Goal: Transaction & Acquisition: Purchase product/service

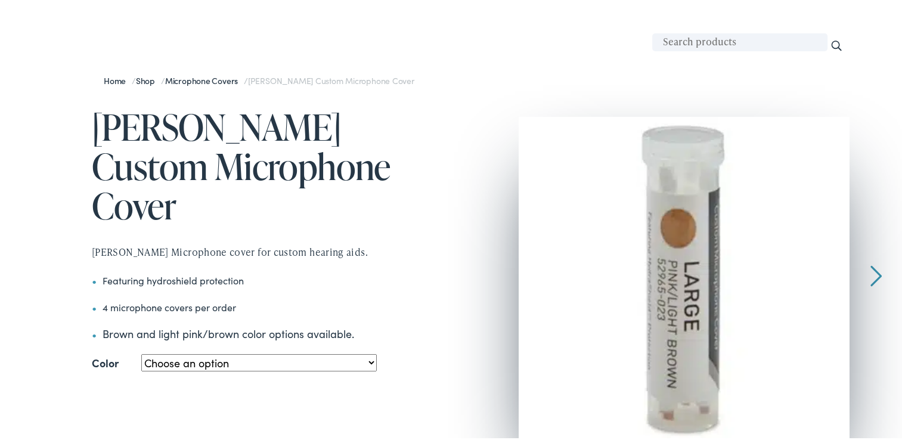
scroll to position [179, 0]
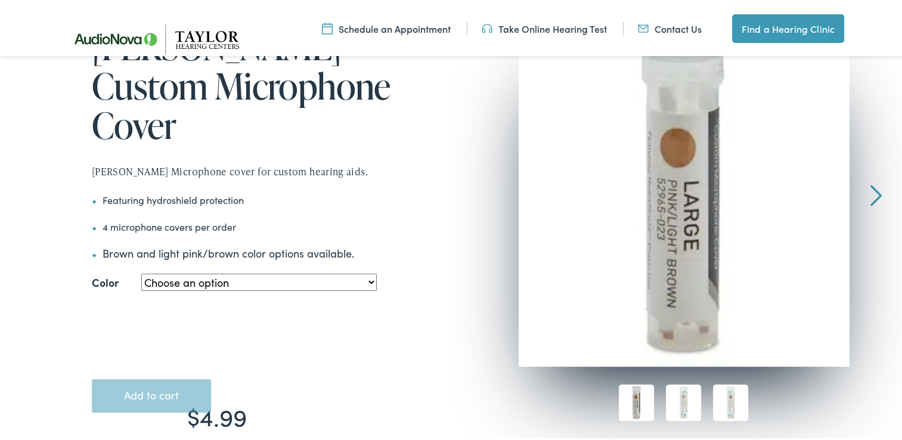
click at [363, 271] on select "Choose an option Large - Pink/Light Brown Small - Pink/Light Brown Small – Medi…" at bounding box center [258, 279] width 235 height 17
click at [141, 271] on select "Choose an option Large - Pink/Light Brown Small - Pink/Light Brown Small – Medi…" at bounding box center [258, 279] width 235 height 17
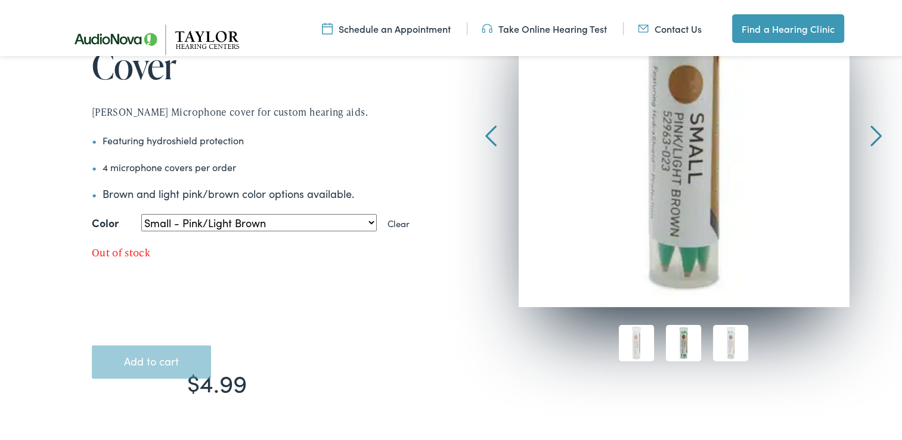
scroll to position [238, 0]
drag, startPoint x: 161, startPoint y: 324, endPoint x: 555, endPoint y: 61, distance: 474.3
click at [161, 343] on button "Add to cart" at bounding box center [151, 359] width 119 height 33
click at [366, 212] on select "Choose an option Large - Pink/Light Brown Small - Pink/Light Brown Small – Medi…" at bounding box center [258, 220] width 235 height 17
click at [141, 212] on select "Choose an option Large - Pink/Light Brown Small - Pink/Light Brown Small – Medi…" at bounding box center [258, 220] width 235 height 17
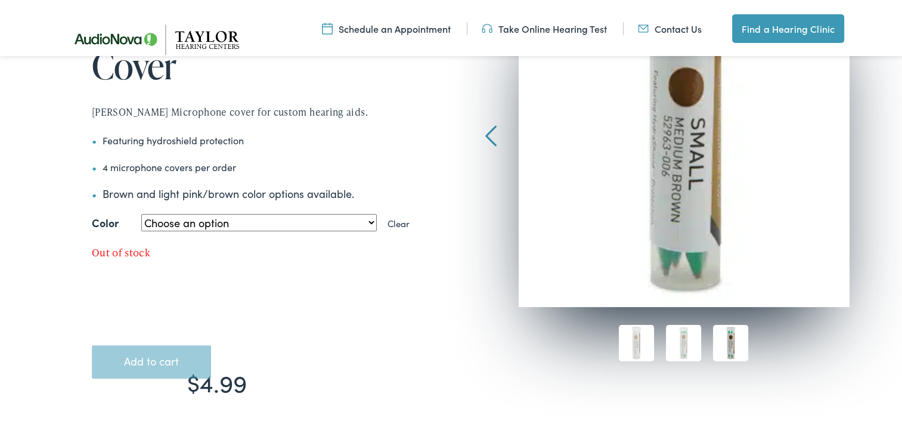
click at [372, 212] on select "Choose an option Large - Pink/Light Brown Small - Pink/Light Brown Small – Medi…" at bounding box center [258, 220] width 235 height 17
click at [141, 212] on select "Choose an option Large - Pink/Light Brown Small - Pink/Light Brown Small – Medi…" at bounding box center [258, 220] width 235 height 17
select select "small-pink-light-brown-2"
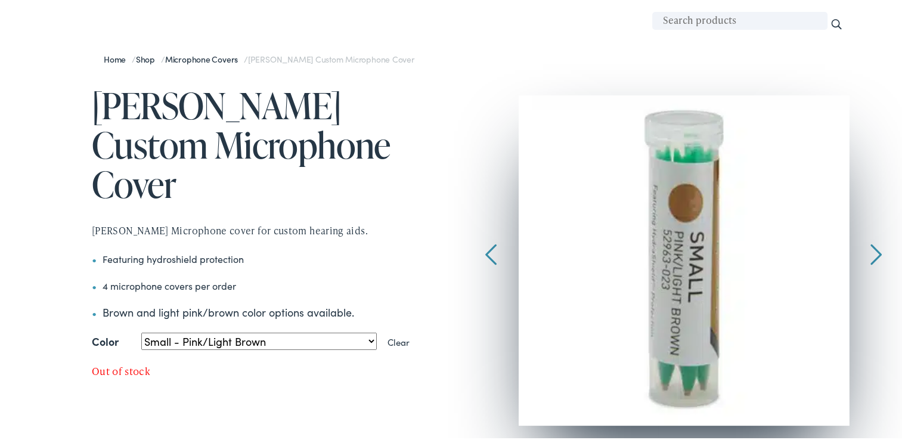
scroll to position [119, 0]
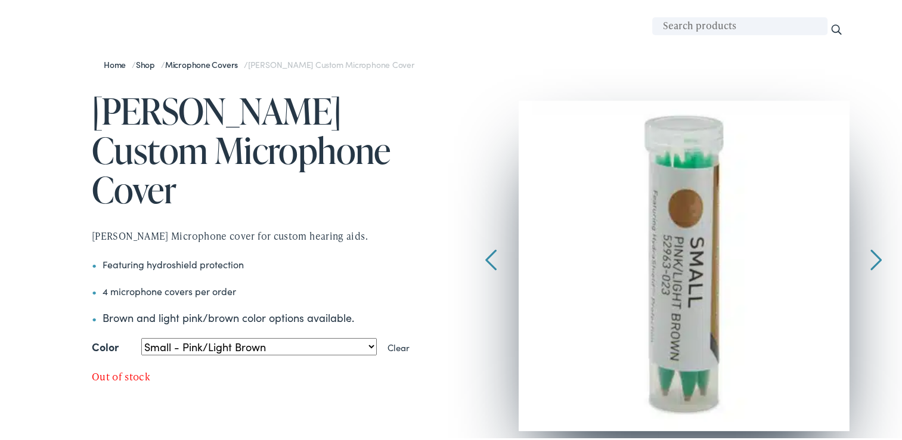
click at [870, 251] on div at bounding box center [875, 184] width 11 height 173
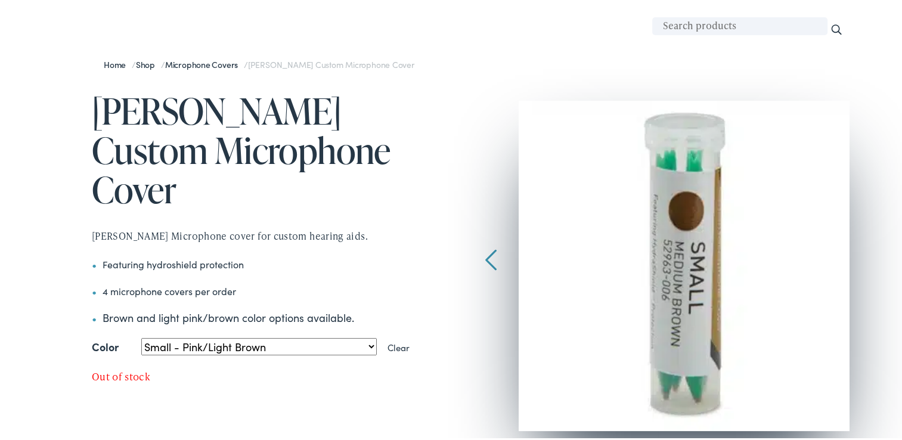
click at [477, 251] on div at bounding box center [455, 308] width 787 height 468
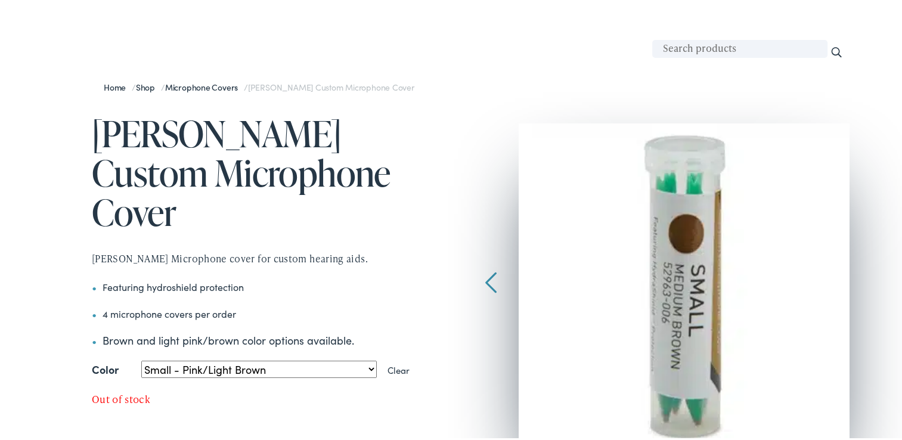
scroll to position [0, 0]
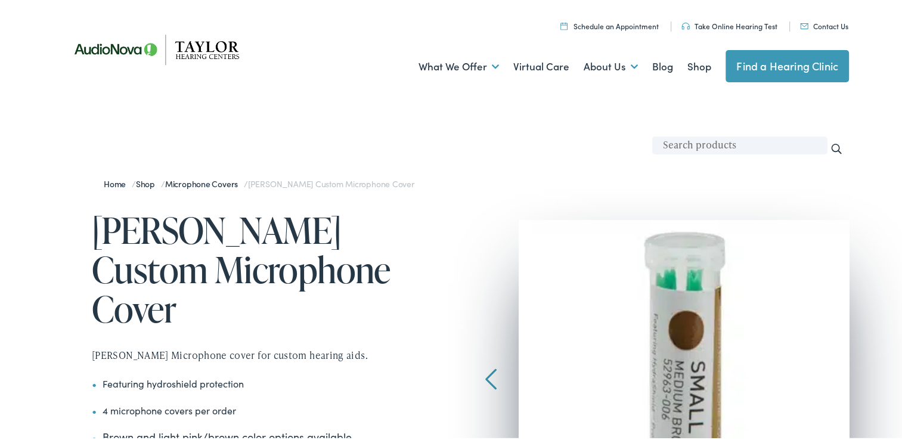
drag, startPoint x: 533, startPoint y: 36, endPoint x: 521, endPoint y: 33, distance: 11.7
click at [532, 36] on div "What We Offer Comprehensive & Holistic Care Hearing Testing & Evaluation Hearin…" at bounding box center [455, 64] width 787 height 62
